Goal: Navigation & Orientation: Find specific page/section

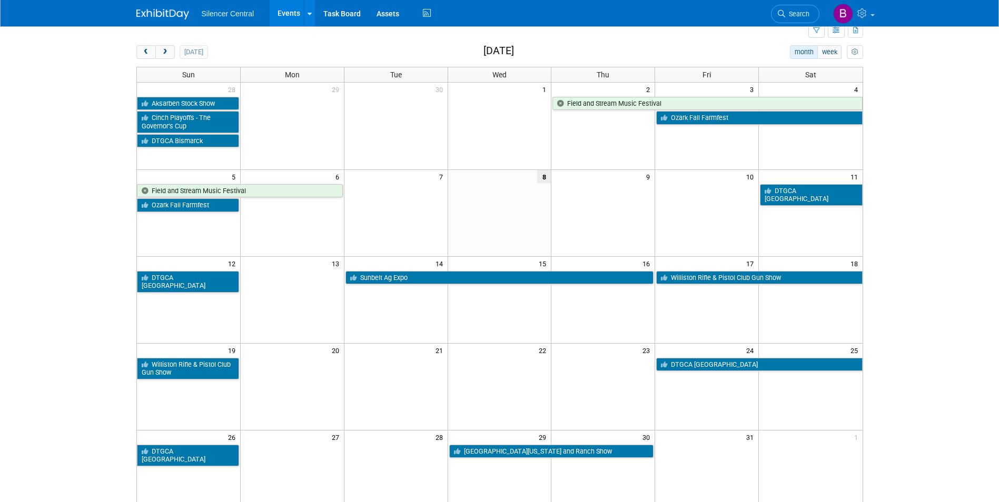
scroll to position [53, 0]
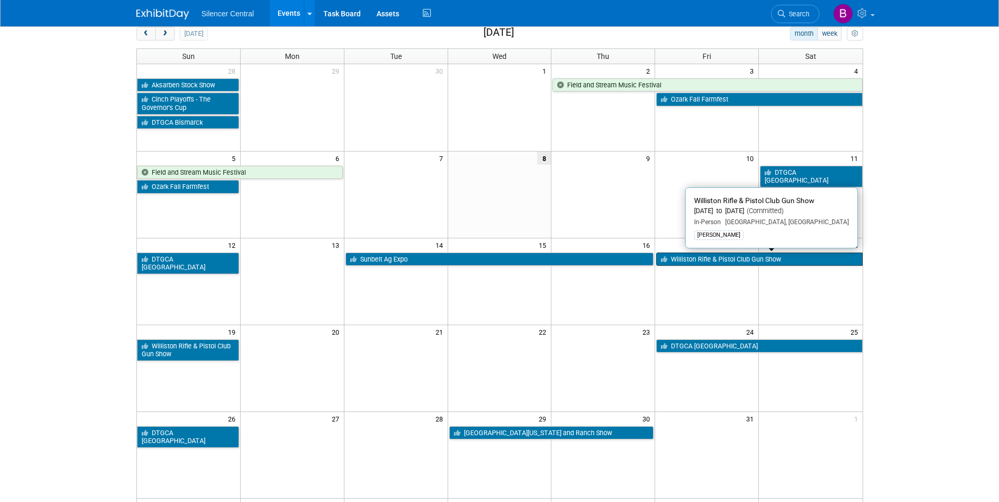
click at [749, 263] on link "Williston Rifle & Pistol Club Gun Show" at bounding box center [759, 260] width 206 height 14
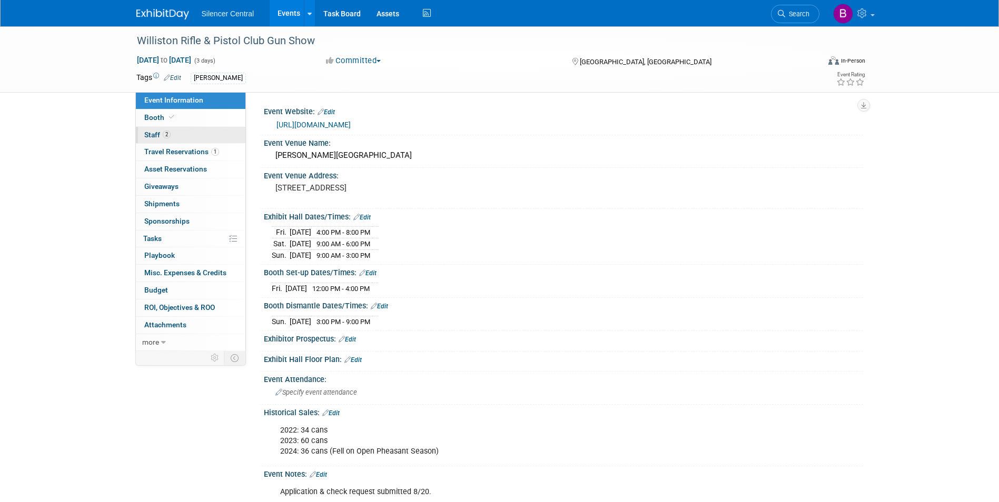
click at [192, 138] on link "2 Staff 2" at bounding box center [190, 135] width 109 height 17
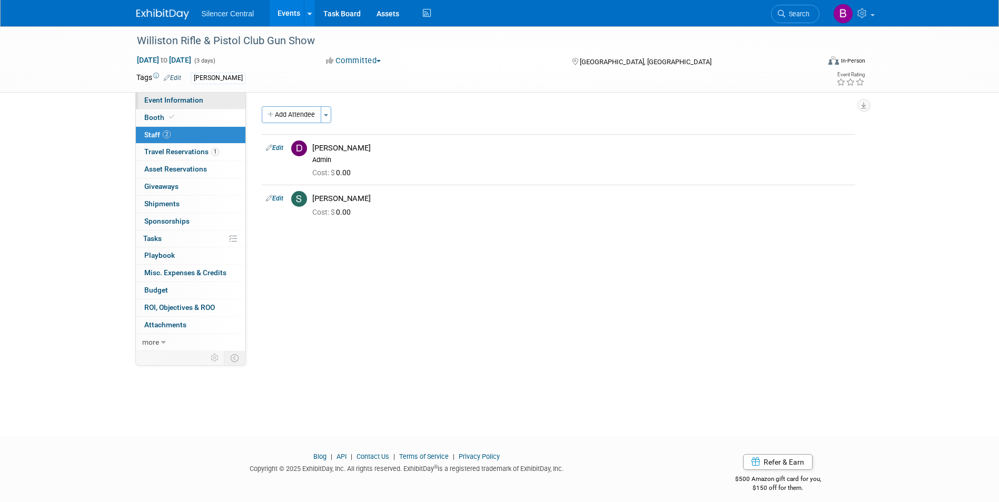
click at [195, 95] on link "Event Information" at bounding box center [190, 100] width 109 height 17
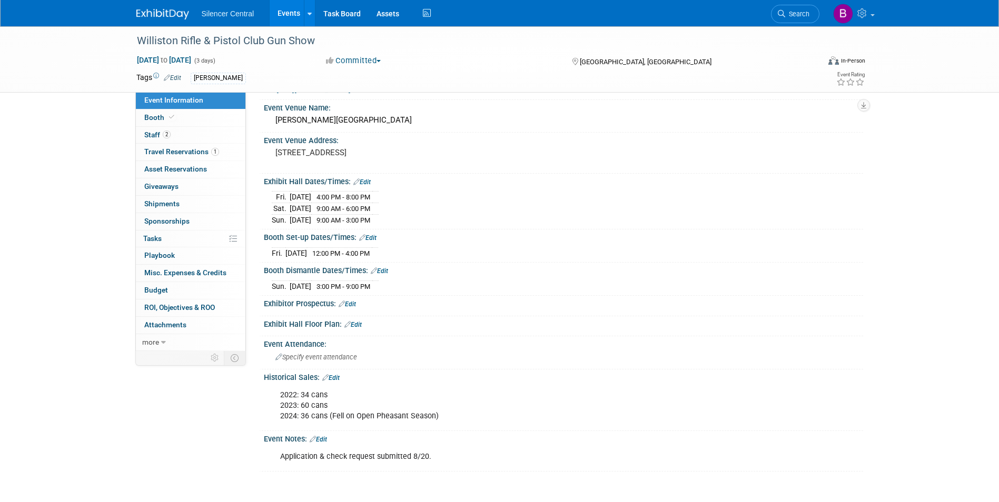
scroll to position [105, 0]
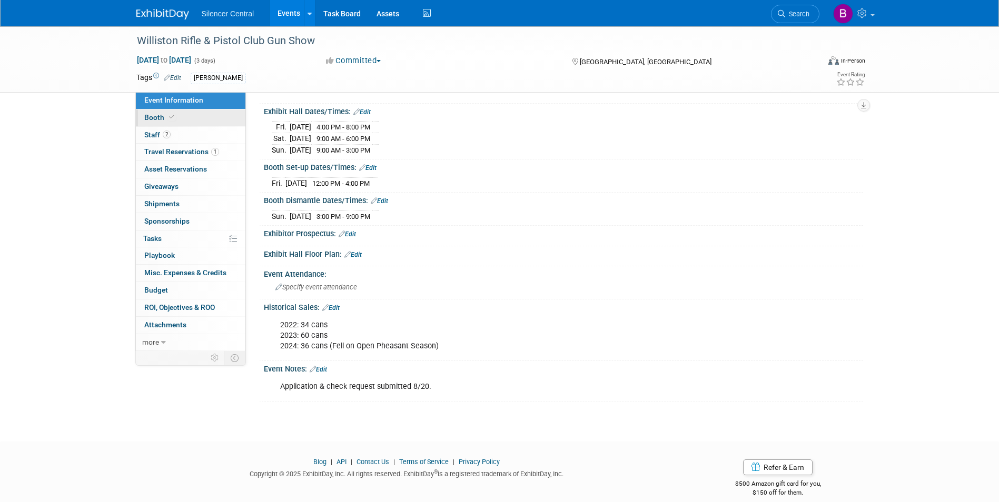
click at [222, 122] on link "Booth" at bounding box center [190, 117] width 109 height 17
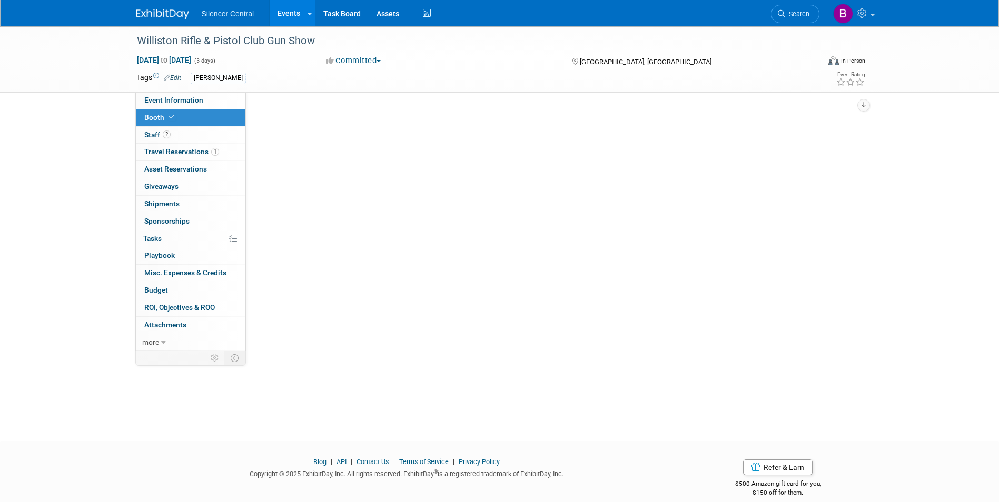
scroll to position [0, 0]
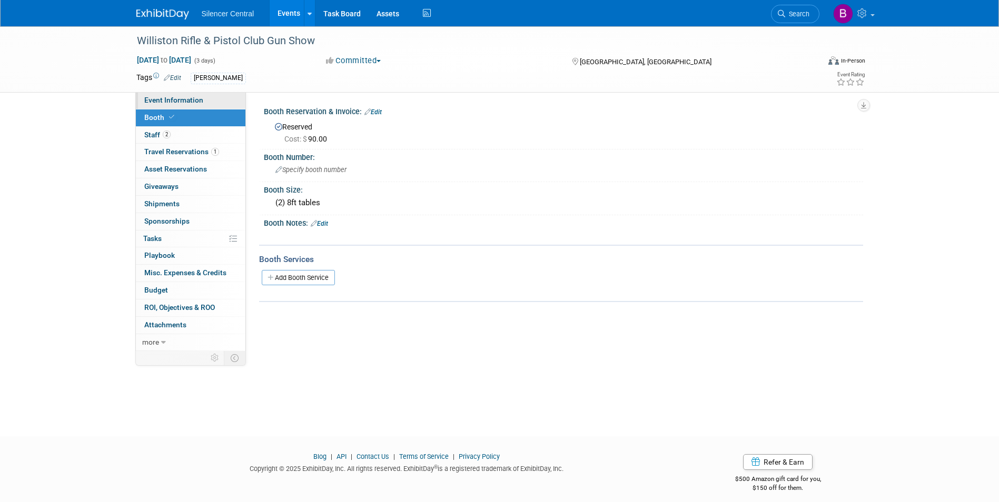
click at [213, 103] on link "Event Information" at bounding box center [190, 100] width 109 height 17
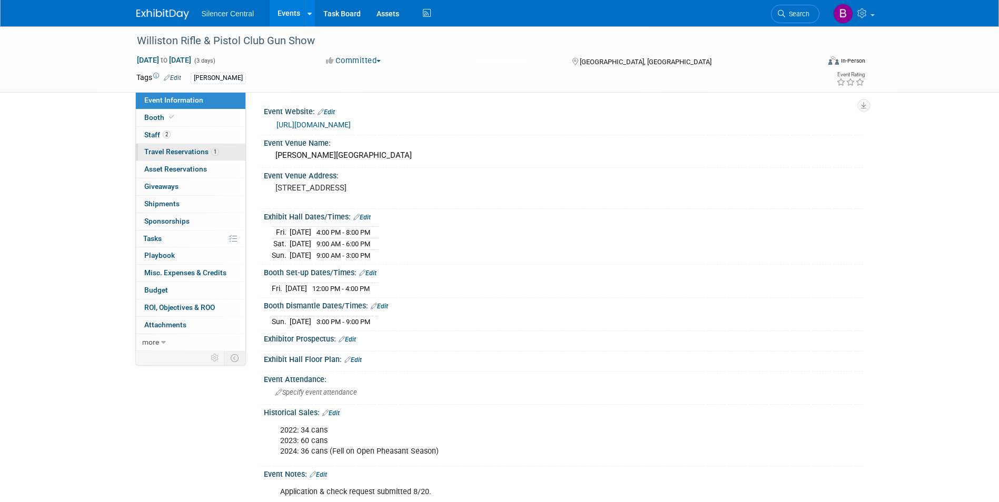
click at [215, 151] on span "1" at bounding box center [215, 152] width 8 height 8
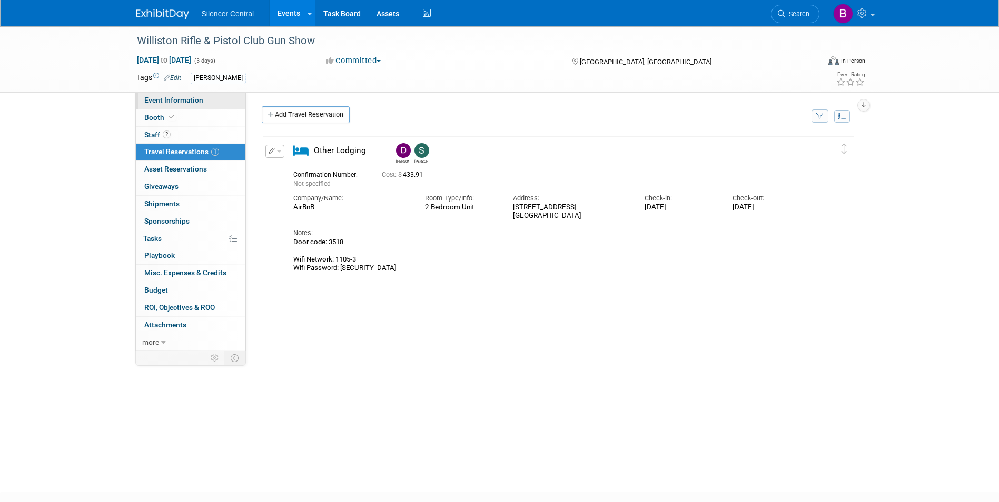
click at [189, 105] on link "Event Information" at bounding box center [190, 100] width 109 height 17
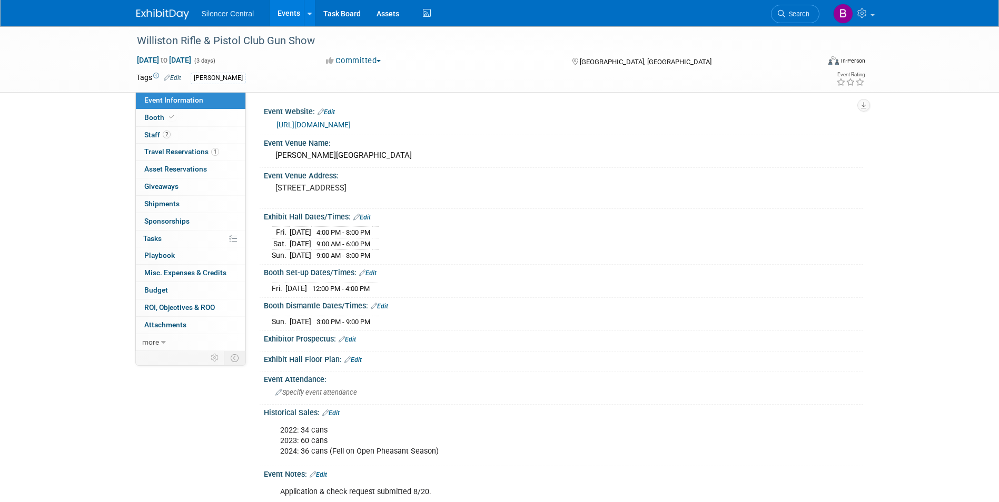
click at [172, 14] on img at bounding box center [162, 14] width 53 height 11
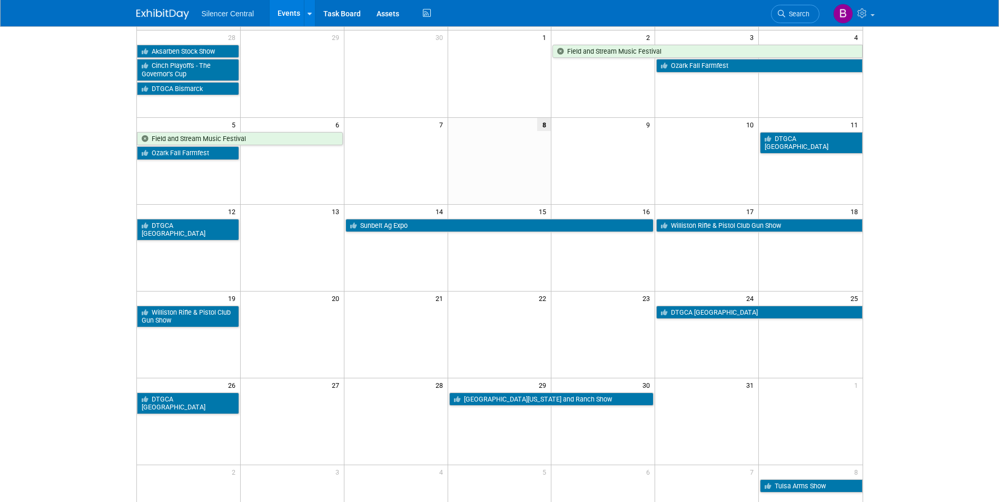
scroll to position [105, 0]
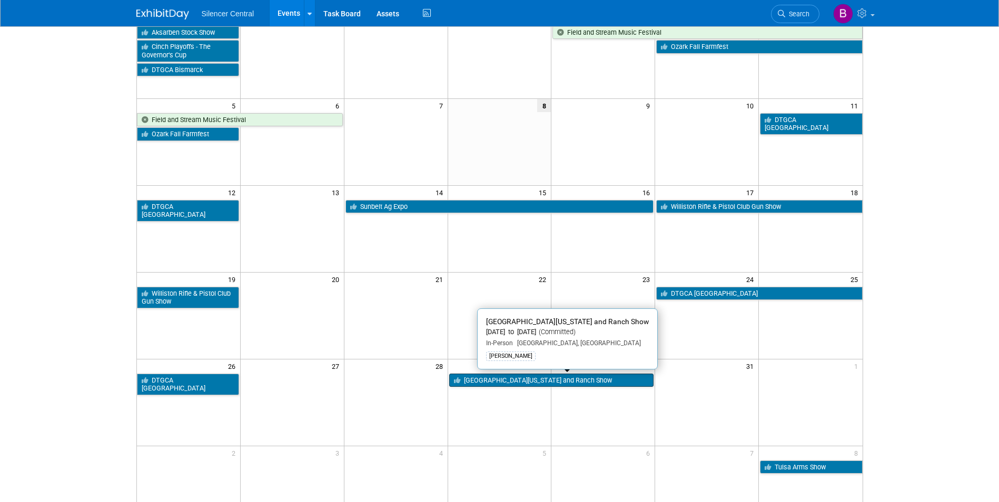
click at [601, 378] on link "[GEOGRAPHIC_DATA][US_STATE] and Ranch Show" at bounding box center [551, 381] width 205 height 14
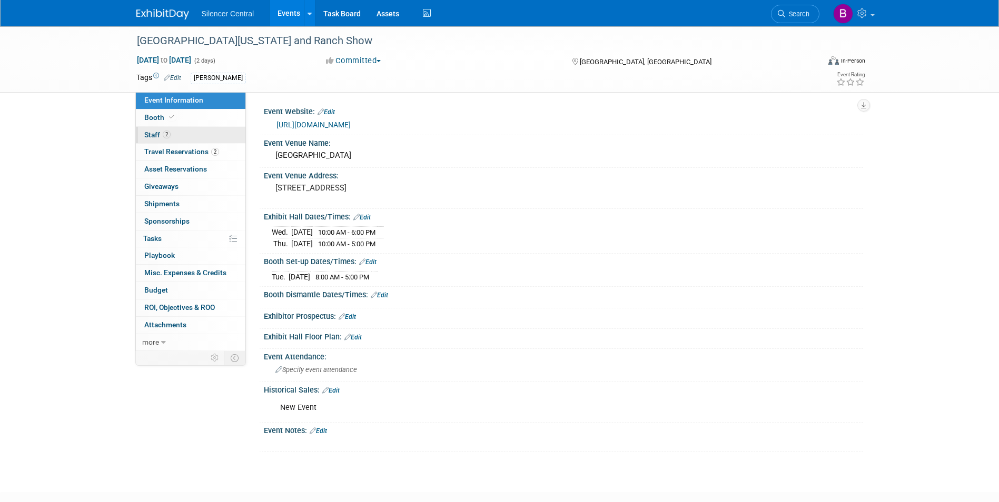
click at [179, 131] on link "2 Staff 2" at bounding box center [190, 135] width 109 height 17
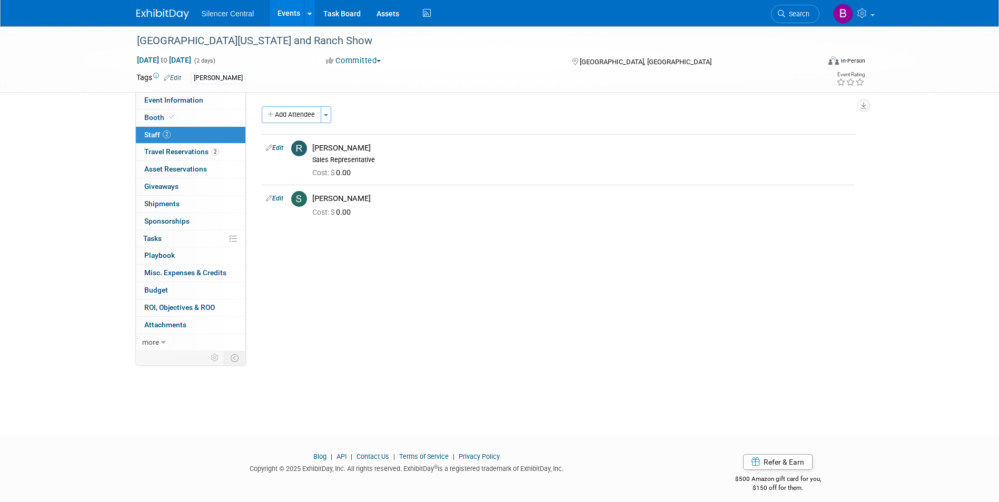
click at [178, 16] on img at bounding box center [162, 14] width 53 height 11
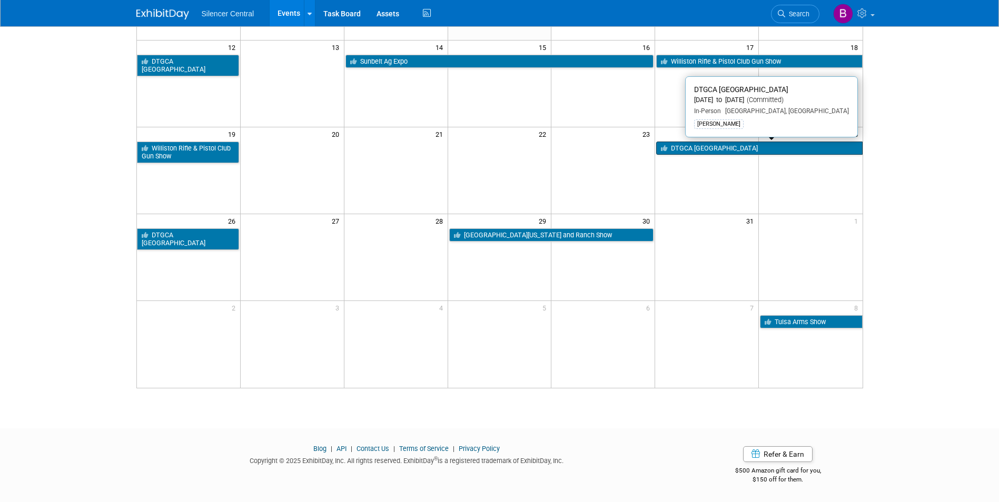
scroll to position [251, 0]
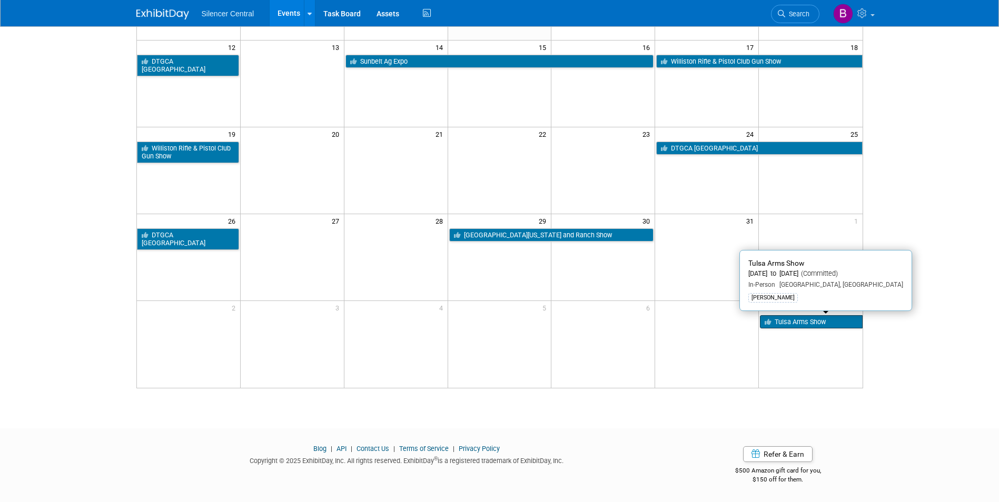
click at [791, 325] on link "Tulsa Arms Show" at bounding box center [811, 322] width 102 height 14
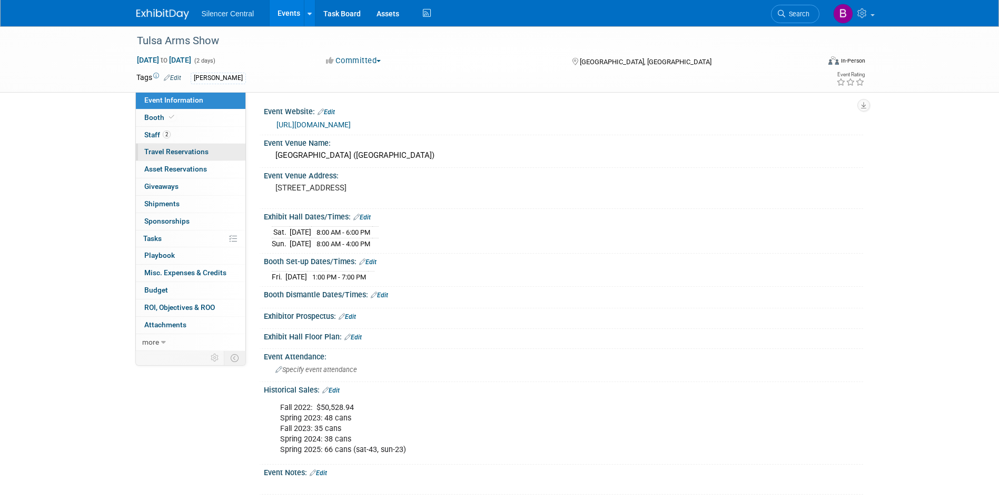
click at [171, 144] on link "0 Travel Reservations 0" at bounding box center [190, 152] width 109 height 17
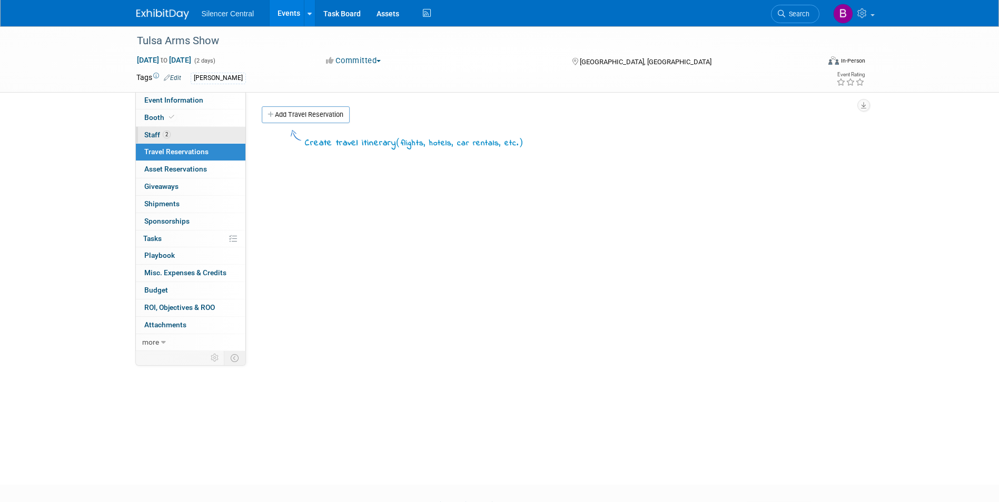
click at [176, 135] on link "2 Staff 2" at bounding box center [190, 135] width 109 height 17
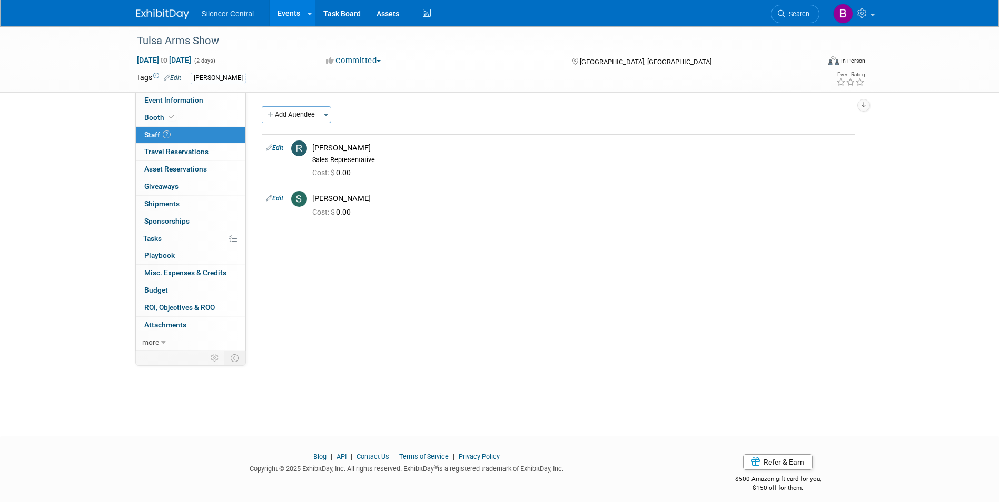
click at [170, 22] on div "Silencer Central Events Add Event Bulk Upload Events Shareable Event Boards Rec…" at bounding box center [499, 13] width 726 height 26
click at [171, 19] on img at bounding box center [162, 14] width 53 height 11
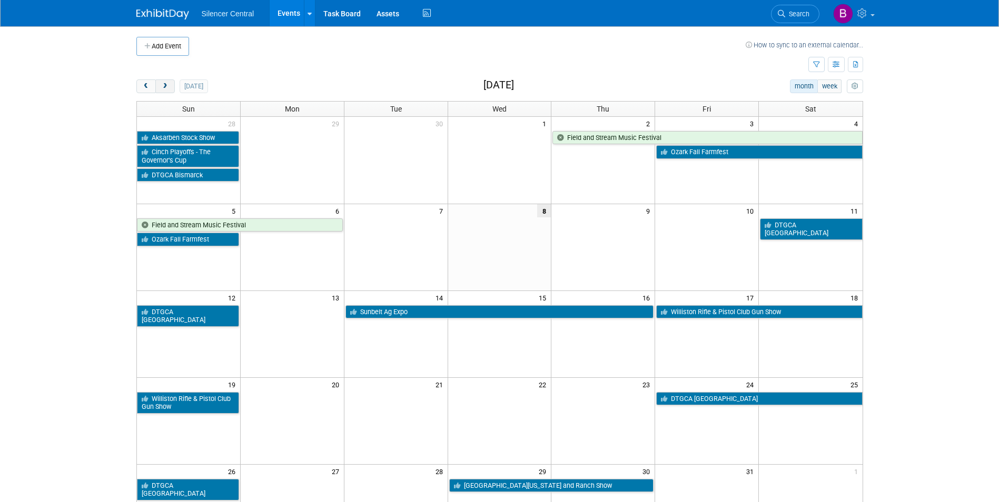
click at [165, 86] on span "next" at bounding box center [165, 86] width 8 height 7
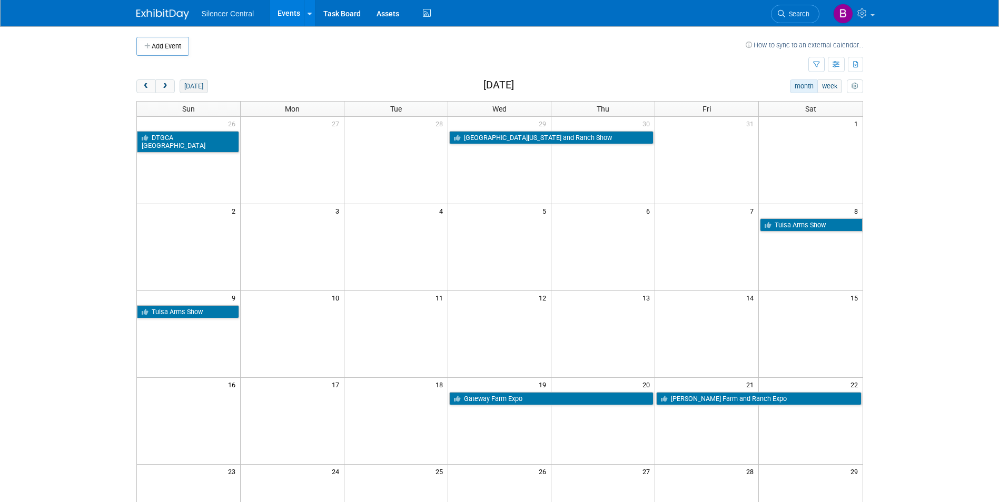
click at [203, 92] on button "[DATE]" at bounding box center [193, 86] width 28 height 14
